Goal: Find specific page/section: Find specific page/section

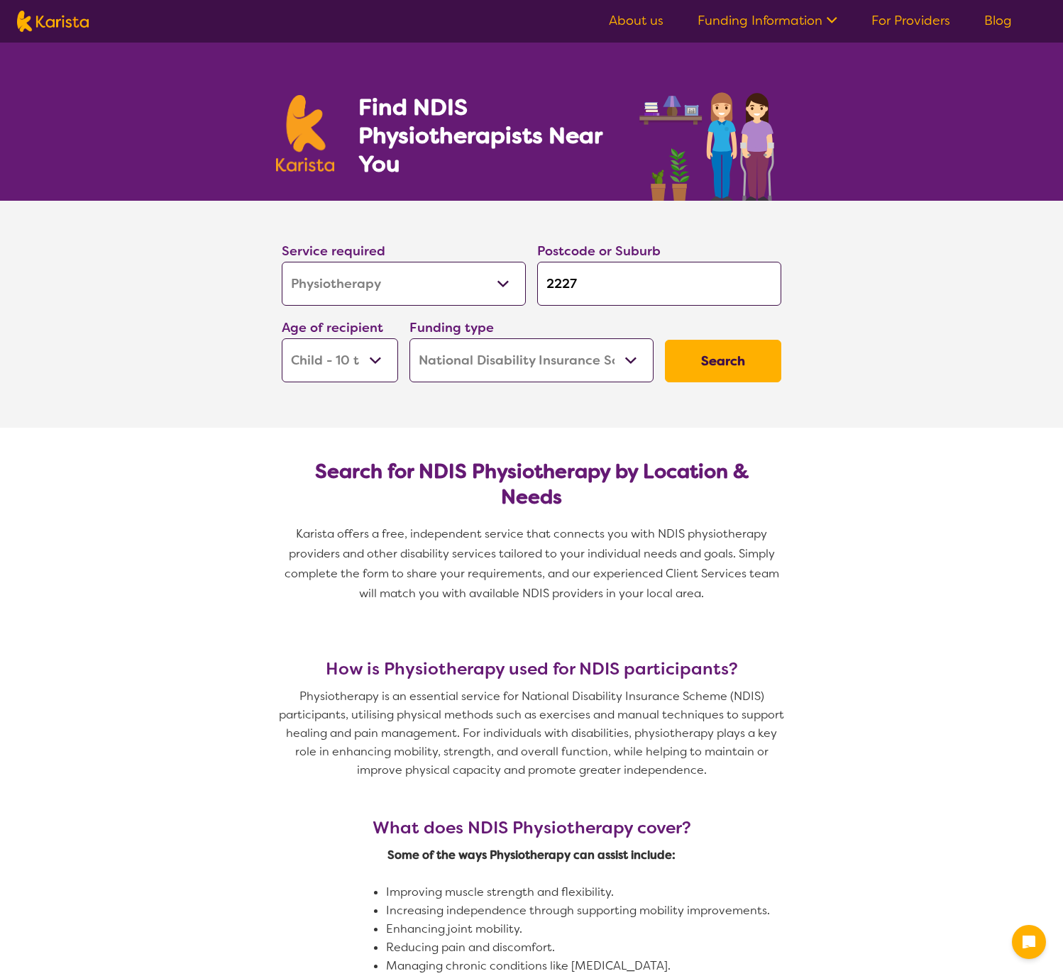
select select "Physiotherapy"
select select "CH"
select select "NDIS"
select select "Physiotherapy"
select select "CH"
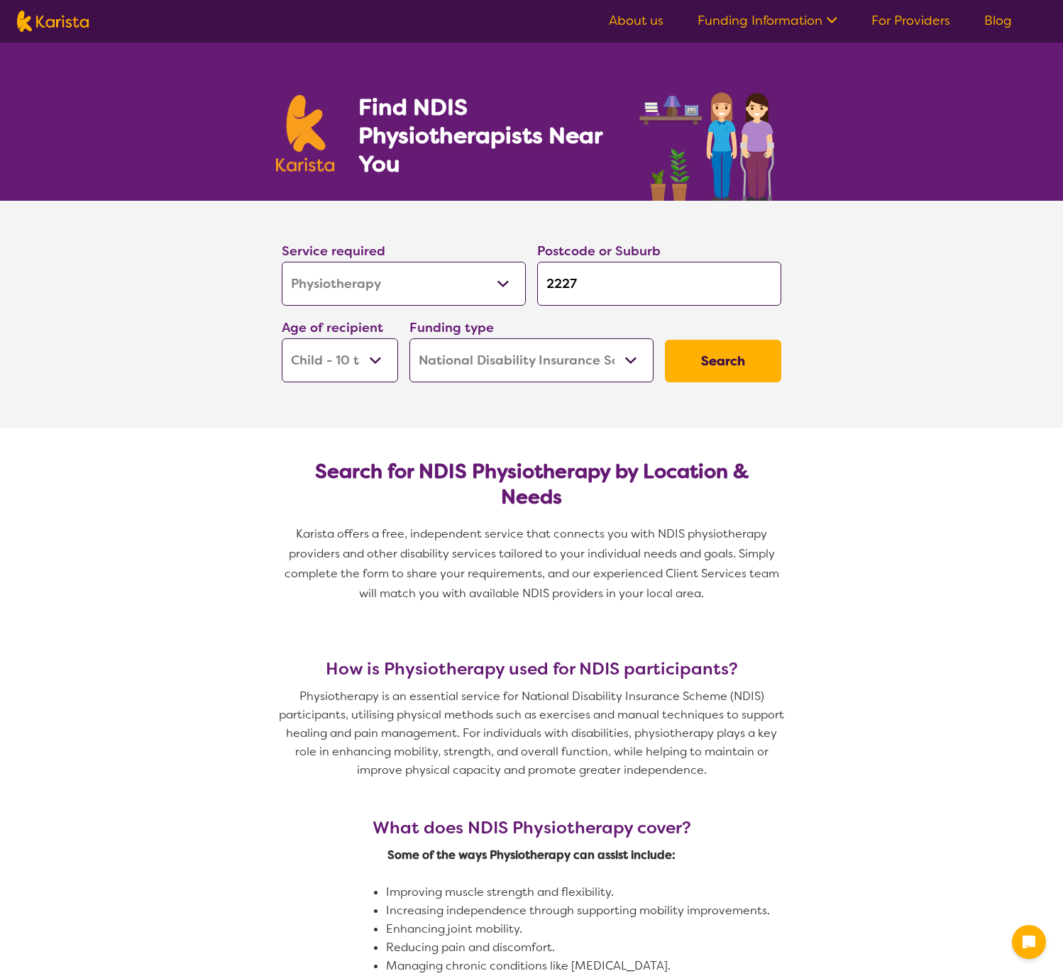
select select "NDIS"
click at [639, 26] on link "About us" at bounding box center [636, 20] width 55 height 17
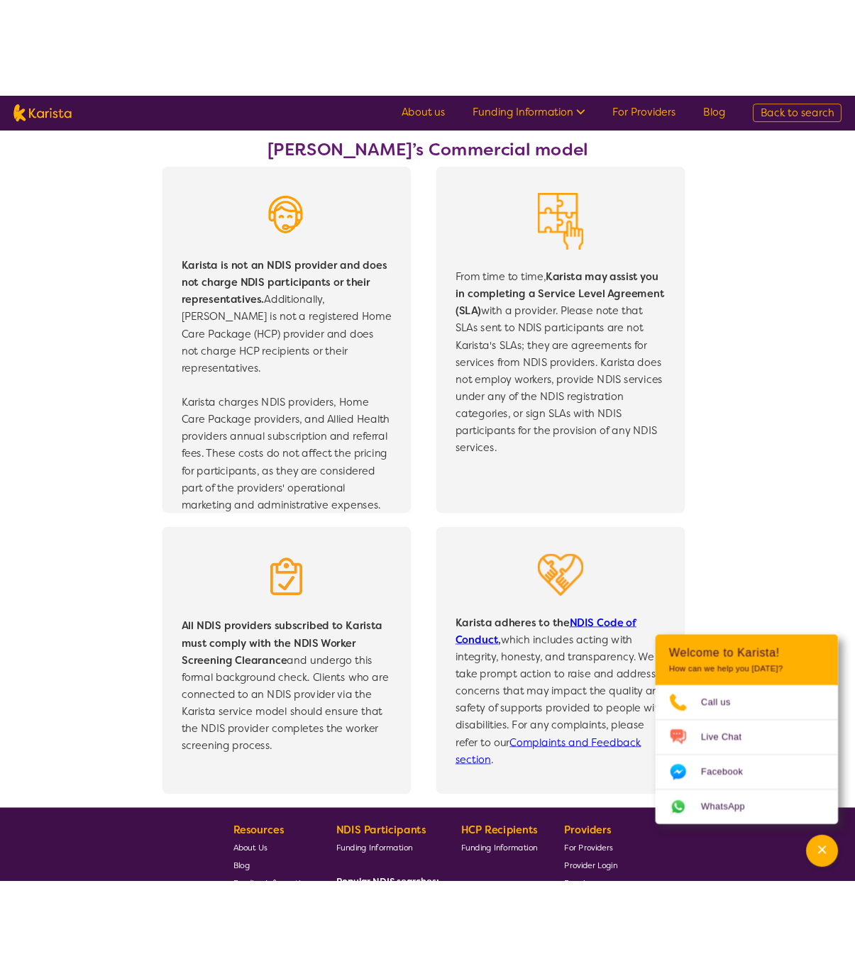
scroll to position [2460, 0]
